Goal: Task Accomplishment & Management: Use online tool/utility

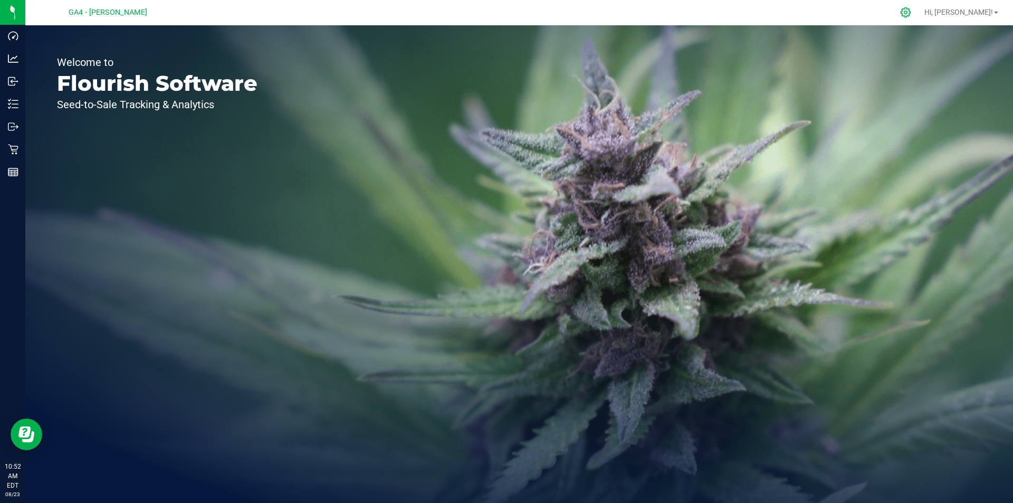
click at [911, 12] on icon at bounding box center [905, 12] width 11 height 11
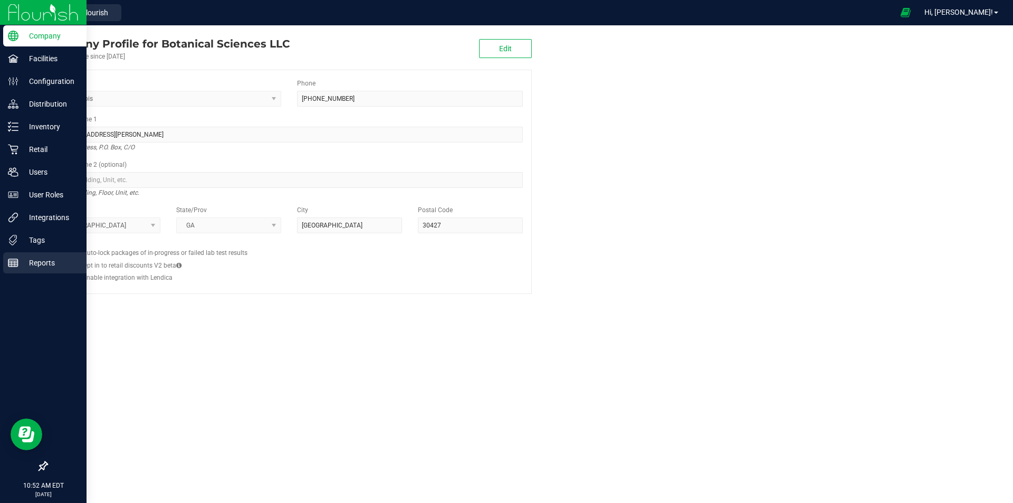
click at [47, 258] on p "Reports" at bounding box center [49, 262] width 63 height 13
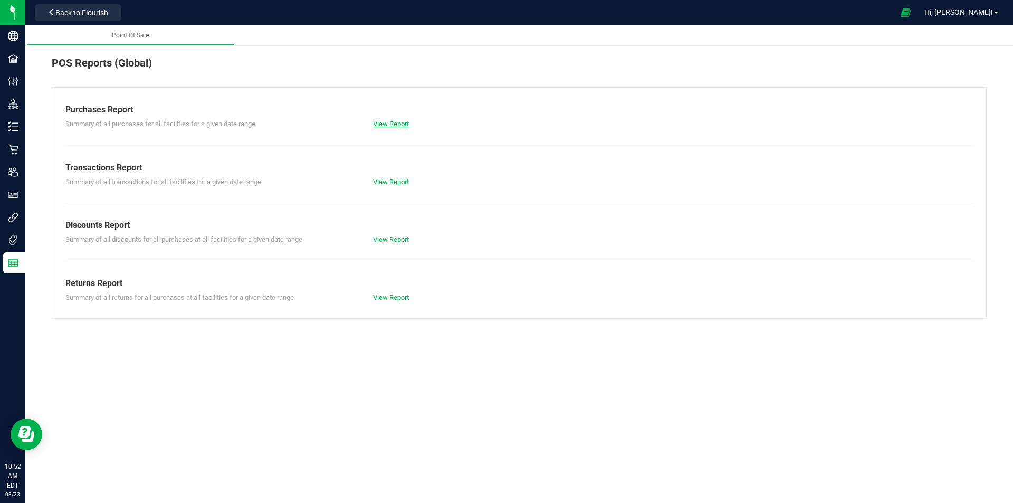
click at [394, 126] on link "View Report" at bounding box center [391, 124] width 36 height 8
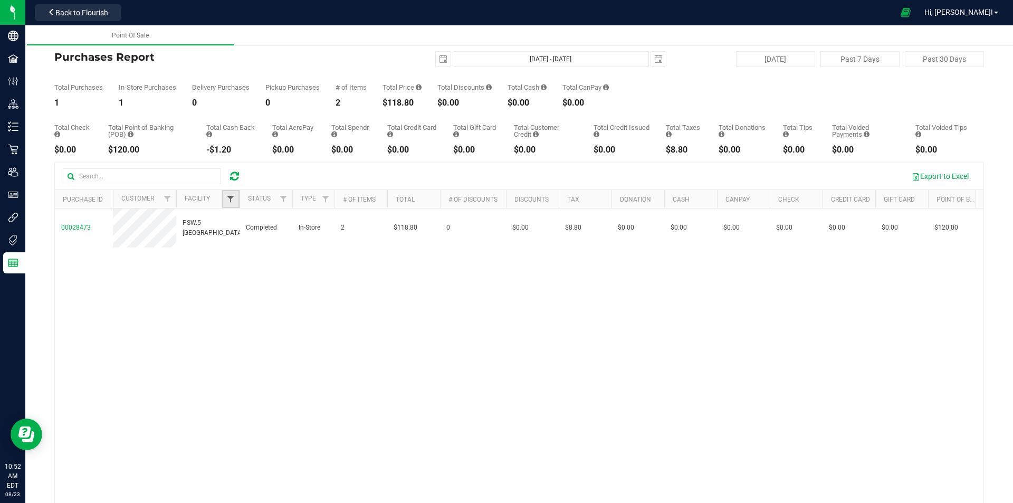
click at [234, 199] on span "Filter" at bounding box center [230, 199] width 8 height 8
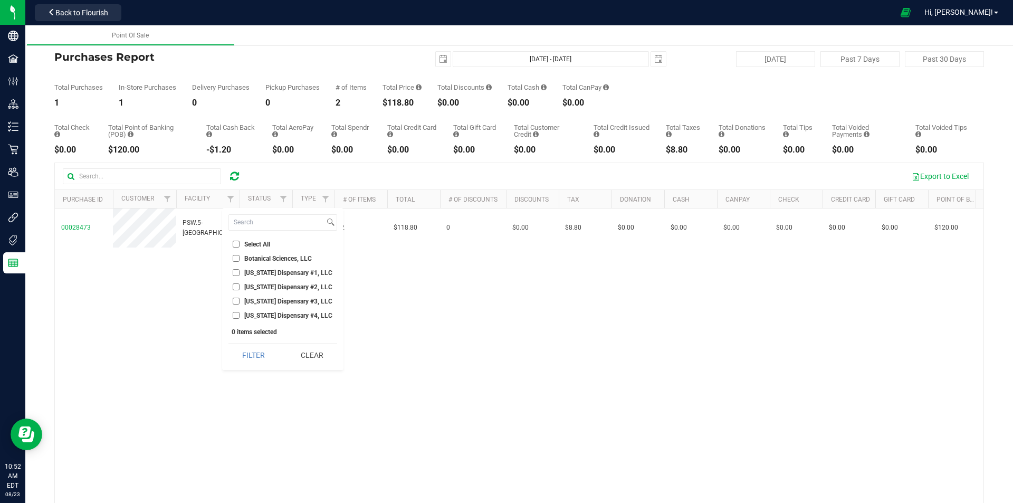
click at [254, 315] on span "[US_STATE] Dispensary #4, LLC" at bounding box center [288, 315] width 88 height 6
click at [240, 315] on input "[US_STATE] Dispensary #4, LLC" at bounding box center [236, 315] width 7 height 7
checkbox input "true"
click at [245, 351] on button "Filter" at bounding box center [254, 355] width 51 height 23
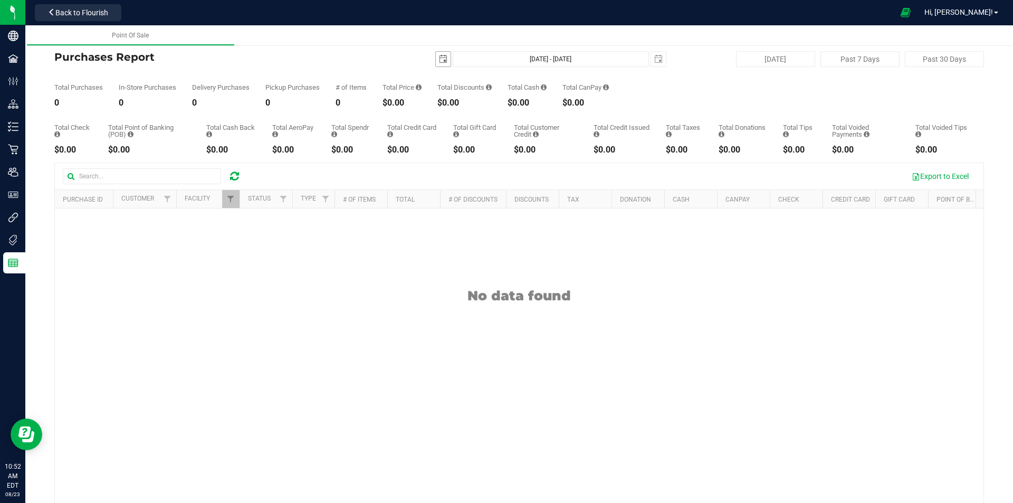
click at [441, 56] on span "select" at bounding box center [443, 59] width 8 height 8
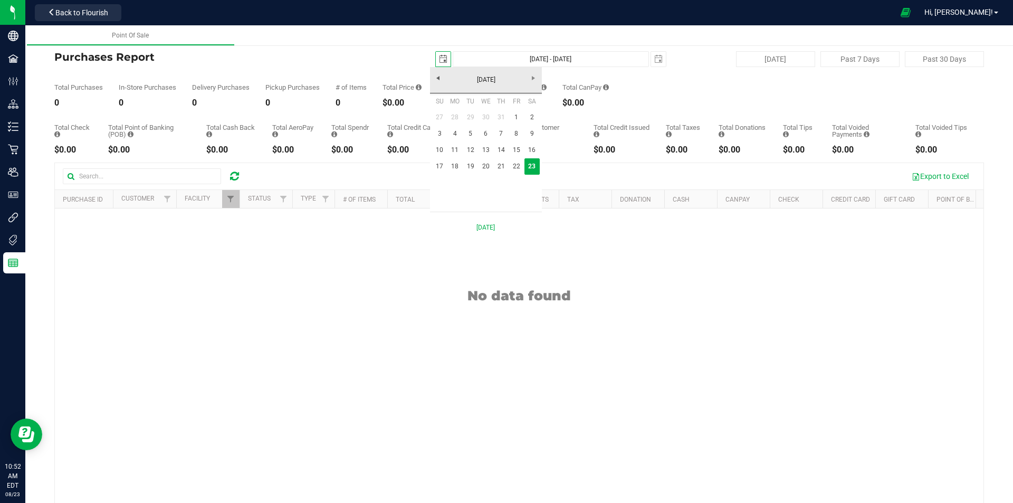
scroll to position [0, 26]
click at [442, 166] on link "17" at bounding box center [439, 166] width 15 height 16
type input "[DATE]"
type input "[DATE] - [DATE]"
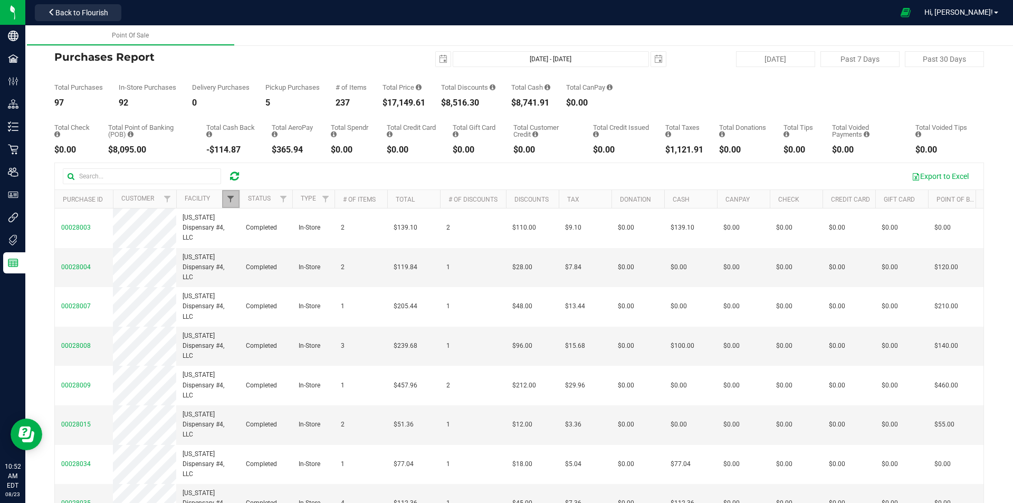
click at [235, 199] on span "Filter" at bounding box center [230, 199] width 8 height 8
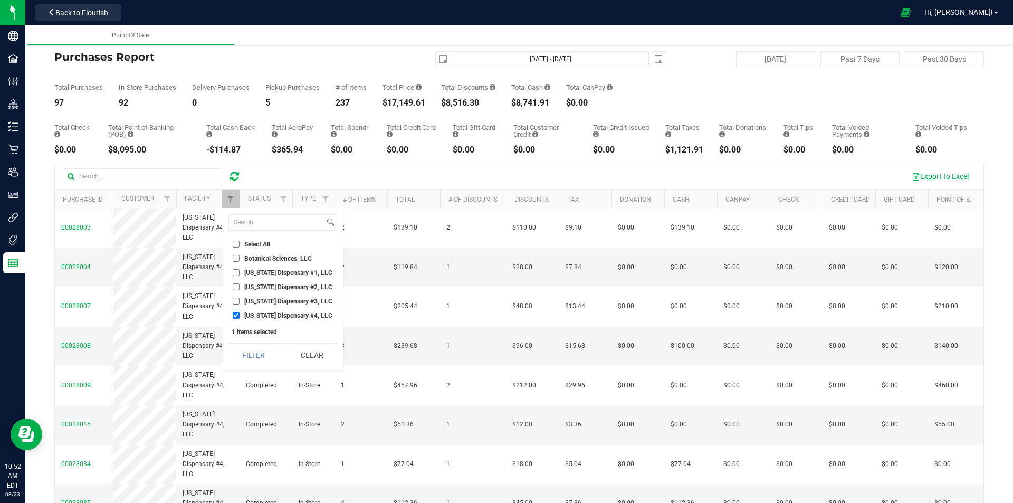
click at [235, 302] on input "[US_STATE] Dispensary #3, LLC" at bounding box center [236, 301] width 7 height 7
checkbox input "true"
click at [237, 318] on input "[US_STATE] Dispensary #4, LLC" at bounding box center [236, 315] width 7 height 7
checkbox input "false"
click at [250, 352] on button "Filter" at bounding box center [254, 355] width 51 height 23
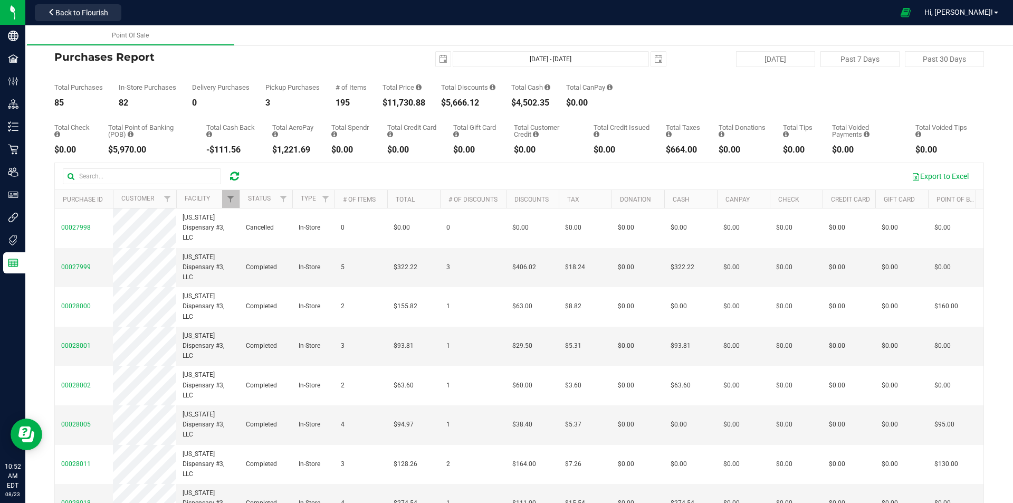
click at [231, 188] on div "Export to Excel" at bounding box center [519, 176] width 929 height 26
click at [232, 194] on link "Filter" at bounding box center [230, 199] width 17 height 18
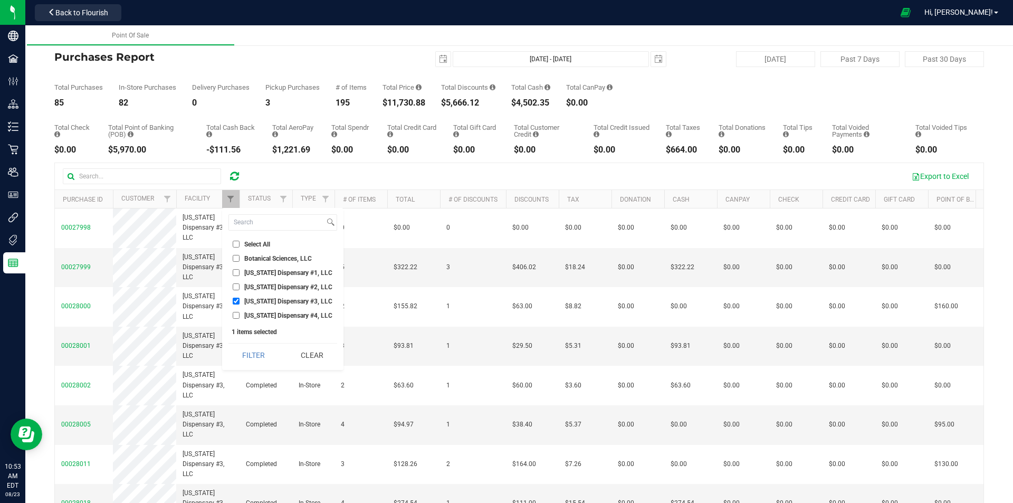
click at [254, 302] on span "[US_STATE] Dispensary #3, LLC" at bounding box center [288, 301] width 88 height 6
click at [240, 302] on input "[US_STATE] Dispensary #3, LLC" at bounding box center [236, 301] width 7 height 7
checkbox input "false"
click at [258, 289] on span "[US_STATE] Dispensary #2, LLC" at bounding box center [288, 287] width 88 height 6
click at [240, 289] on input "[US_STATE] Dispensary #2, LLC" at bounding box center [236, 286] width 7 height 7
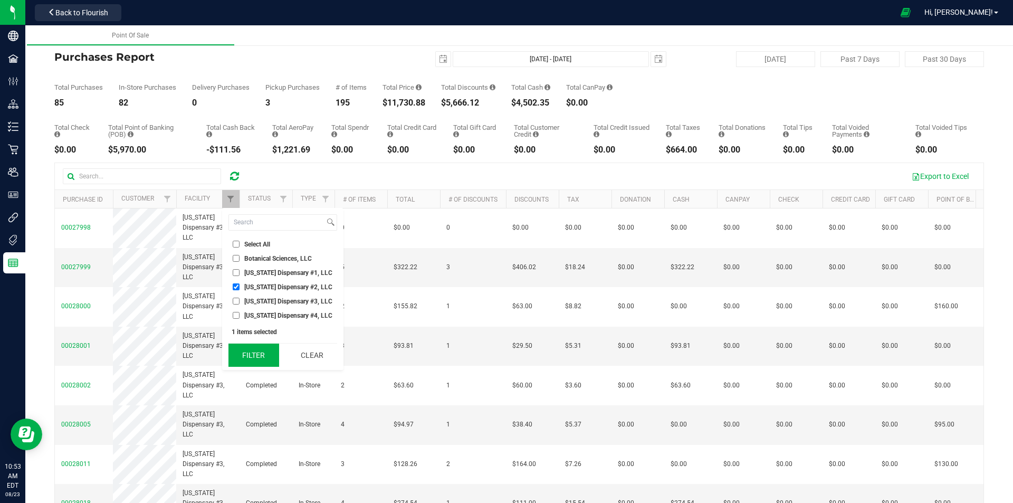
click at [258, 347] on button "Filter" at bounding box center [254, 355] width 51 height 23
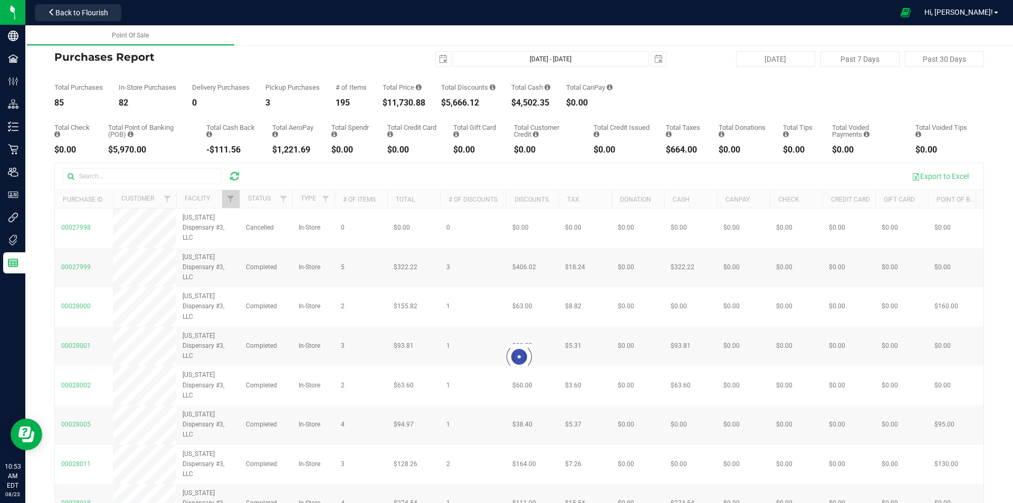
checkbox input "true"
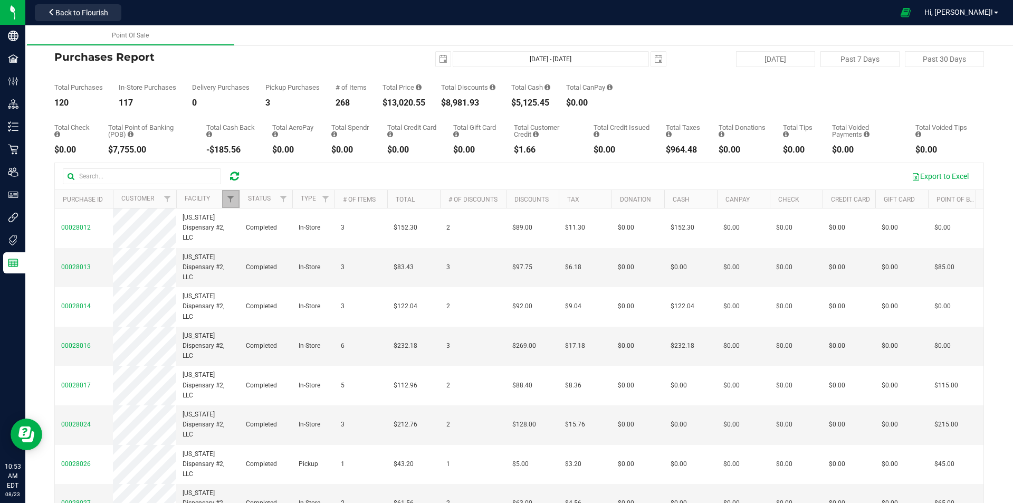
click at [228, 198] on span "Filter" at bounding box center [230, 199] width 8 height 8
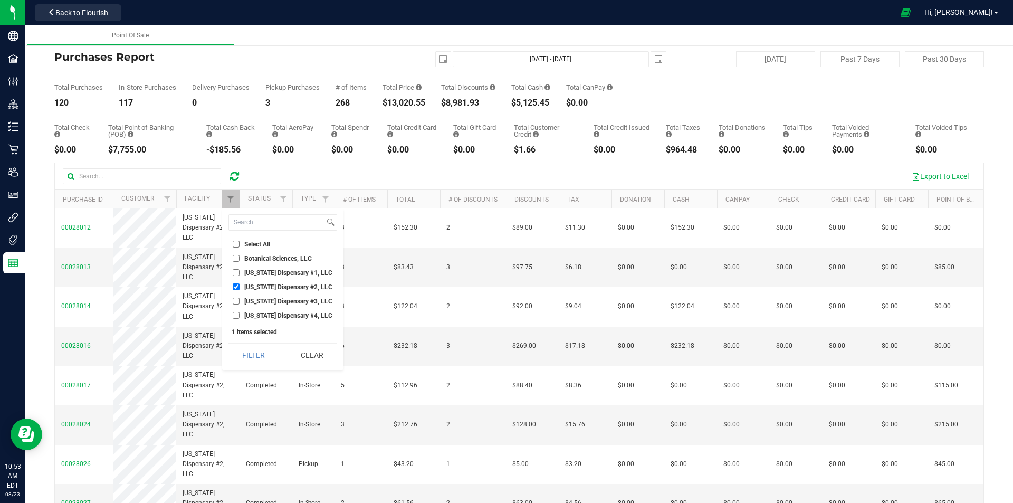
click at [254, 274] on span "[US_STATE] Dispensary #1, LLC" at bounding box center [288, 273] width 88 height 6
click at [240, 274] on input "[US_STATE] Dispensary #1, LLC" at bounding box center [236, 272] width 7 height 7
checkbox input "true"
click at [256, 287] on span "[US_STATE] Dispensary #2, LLC" at bounding box center [288, 287] width 88 height 6
click at [240, 287] on input "[US_STATE] Dispensary #2, LLC" at bounding box center [236, 286] width 7 height 7
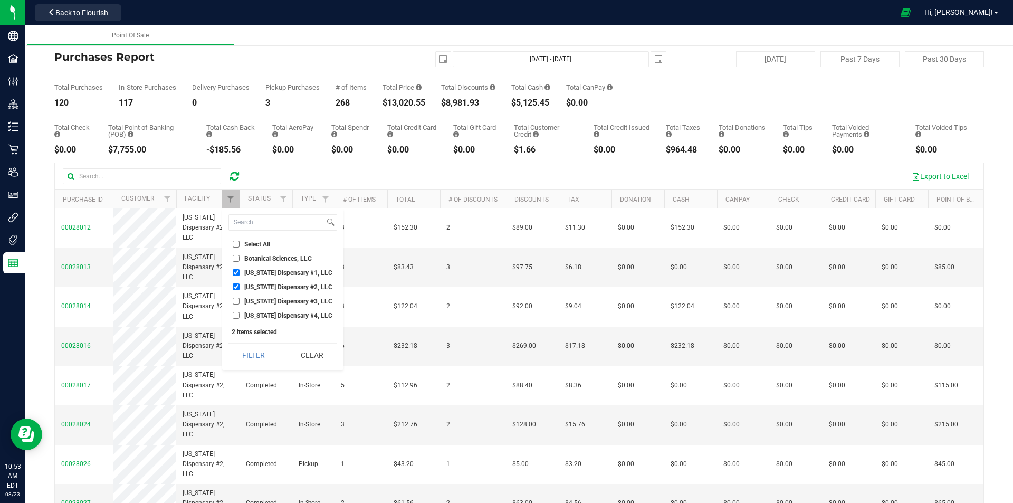
checkbox input "false"
click at [270, 353] on button "Filter" at bounding box center [254, 355] width 51 height 23
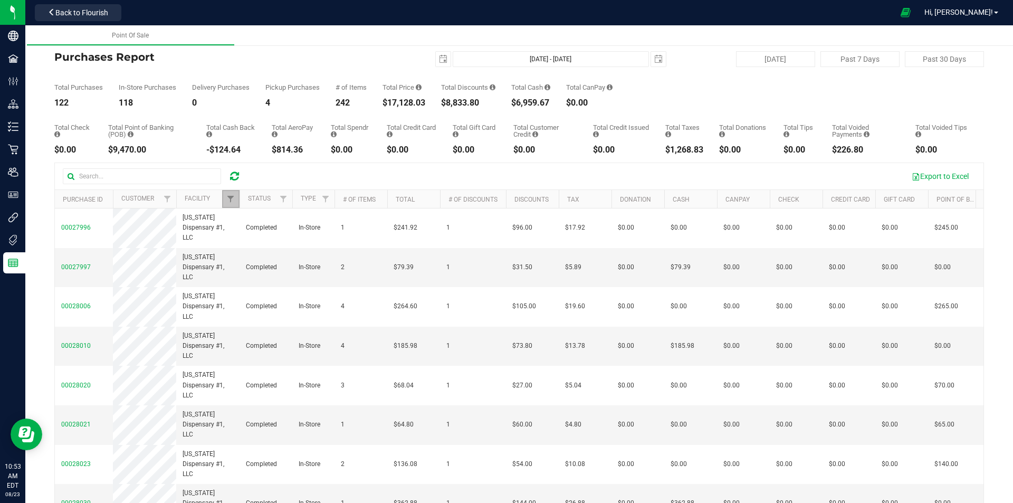
click at [225, 204] on link "Filter" at bounding box center [230, 199] width 17 height 18
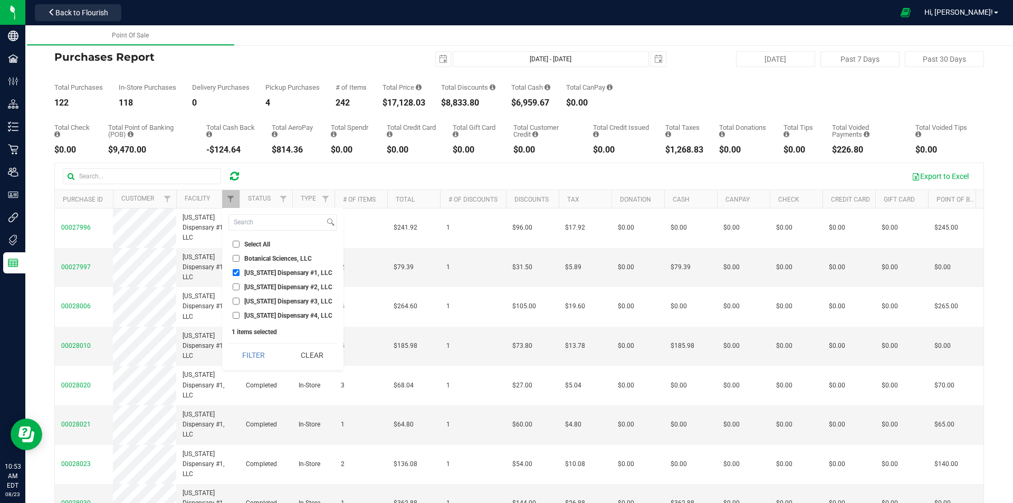
click at [245, 274] on span "[US_STATE] Dispensary #1, LLC" at bounding box center [288, 273] width 88 height 6
click at [240, 274] on input "[US_STATE] Dispensary #1, LLC" at bounding box center [236, 272] width 7 height 7
checkbox input "false"
click at [251, 311] on li "[US_STATE] Dispensary #4, LLC" at bounding box center [283, 315] width 109 height 11
click at [236, 313] on input "[US_STATE] Dispensary #4, LLC" at bounding box center [236, 315] width 7 height 7
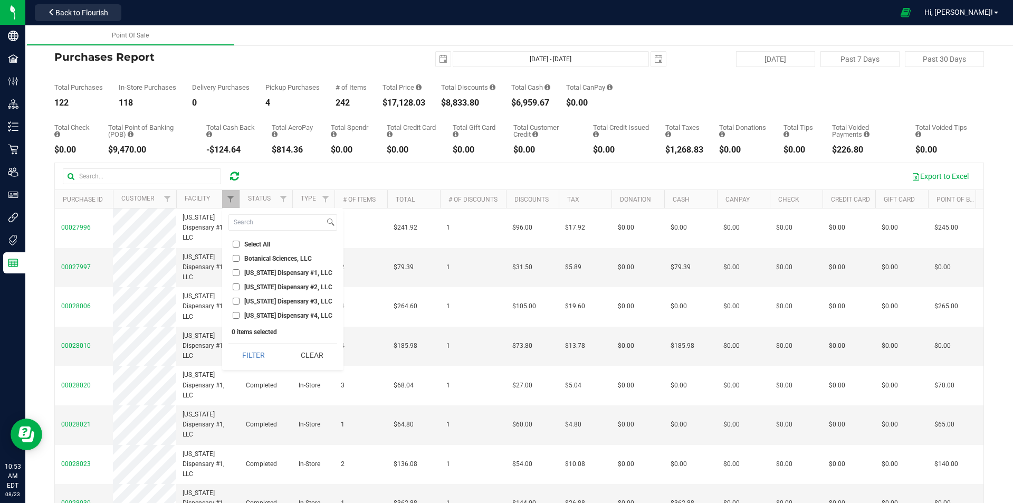
checkbox input "true"
click at [244, 352] on button "Filter" at bounding box center [254, 355] width 51 height 23
